Goal: Find specific page/section: Find specific page/section

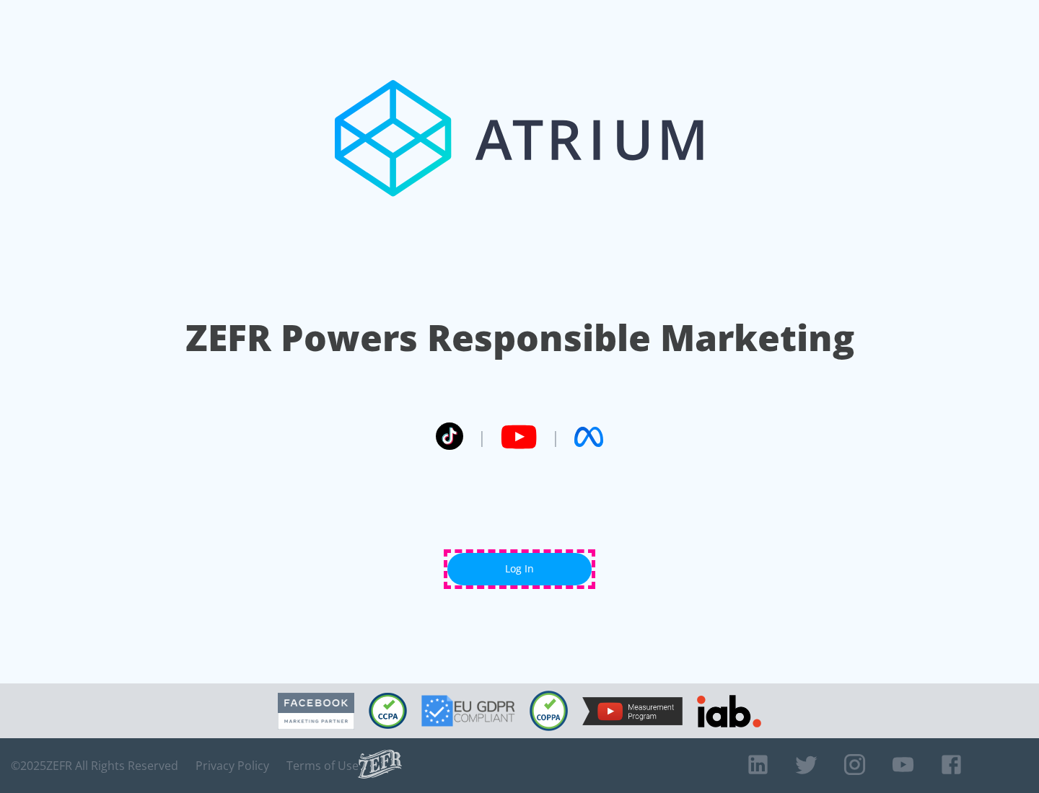
click at [519, 569] on link "Log In" at bounding box center [519, 569] width 144 height 32
